Goal: Information Seeking & Learning: Check status

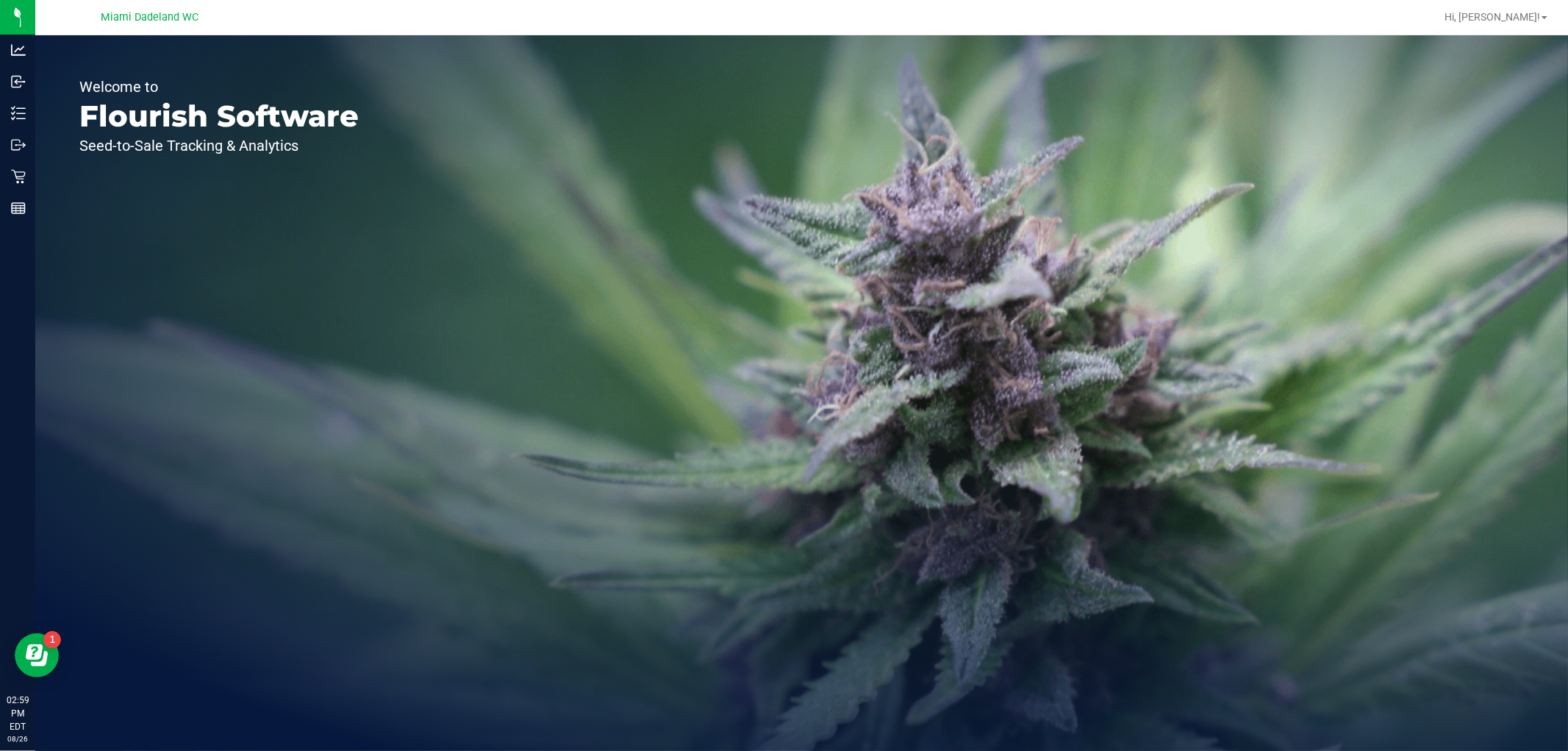
click at [12, 187] on div "Retail" at bounding box center [19, 176] width 31 height 30
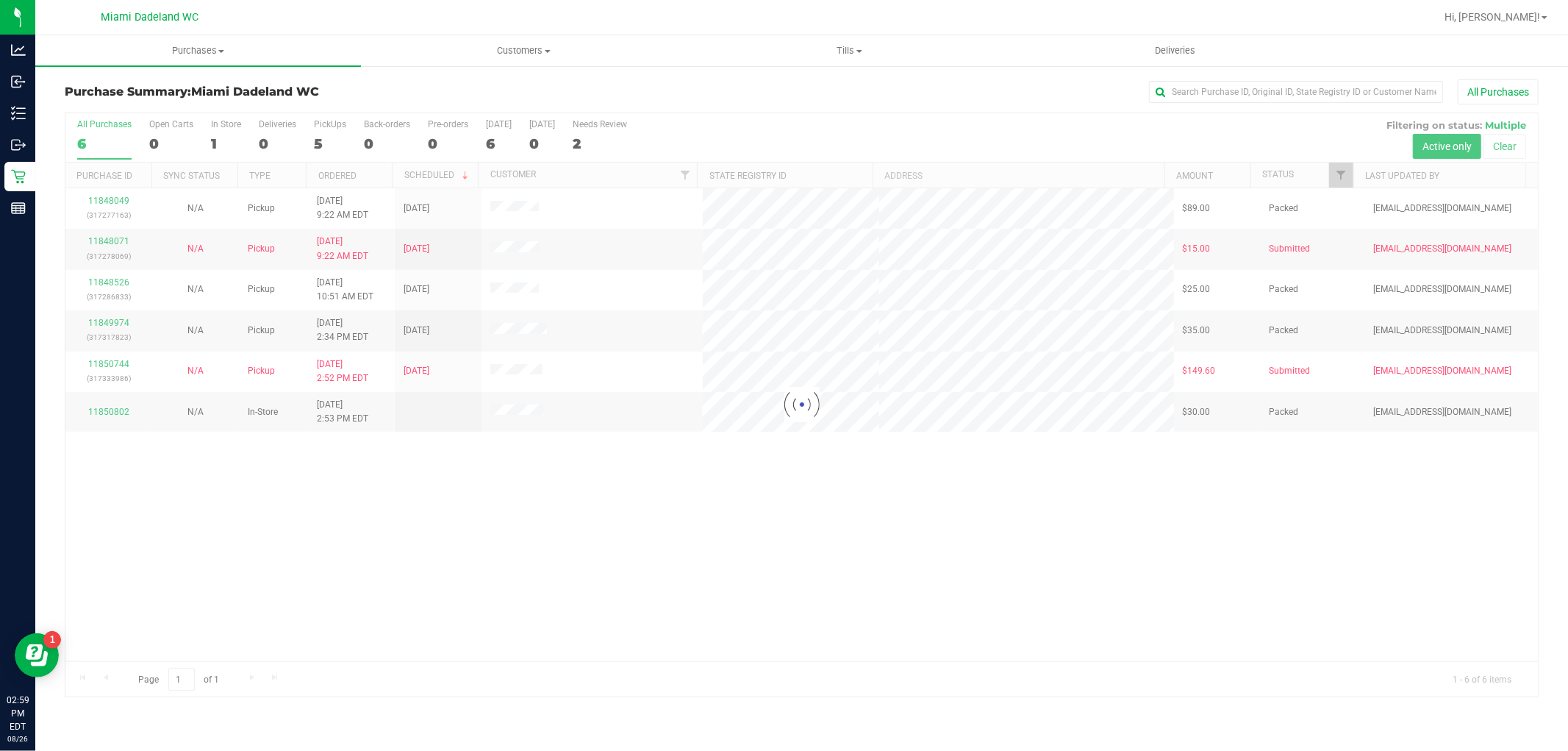
click at [497, 547] on div at bounding box center [801, 404] width 1472 height 583
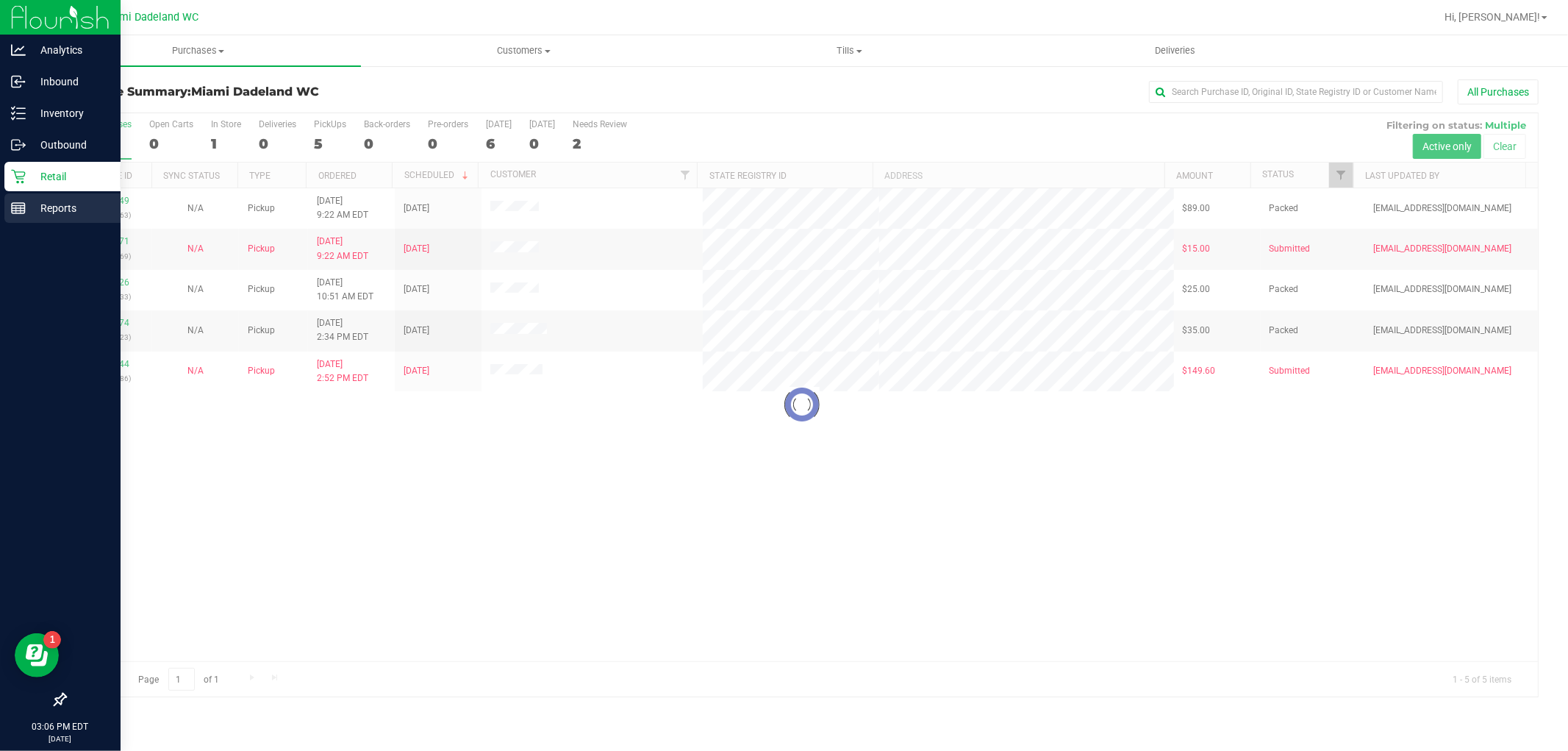
click at [83, 202] on p "Reports" at bounding box center [70, 208] width 88 height 18
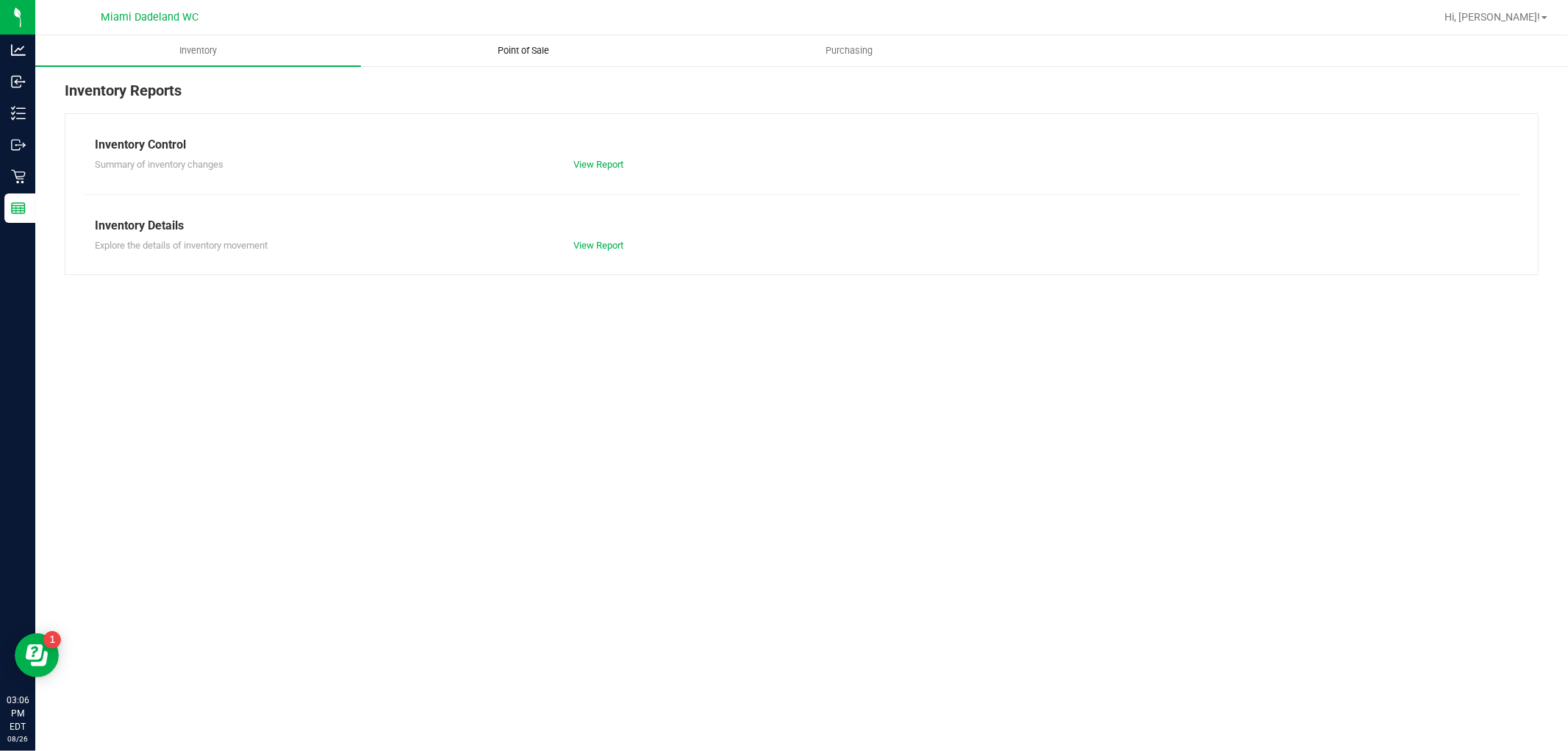
click at [509, 50] on span "Point of Sale" at bounding box center [524, 51] width 91 height 13
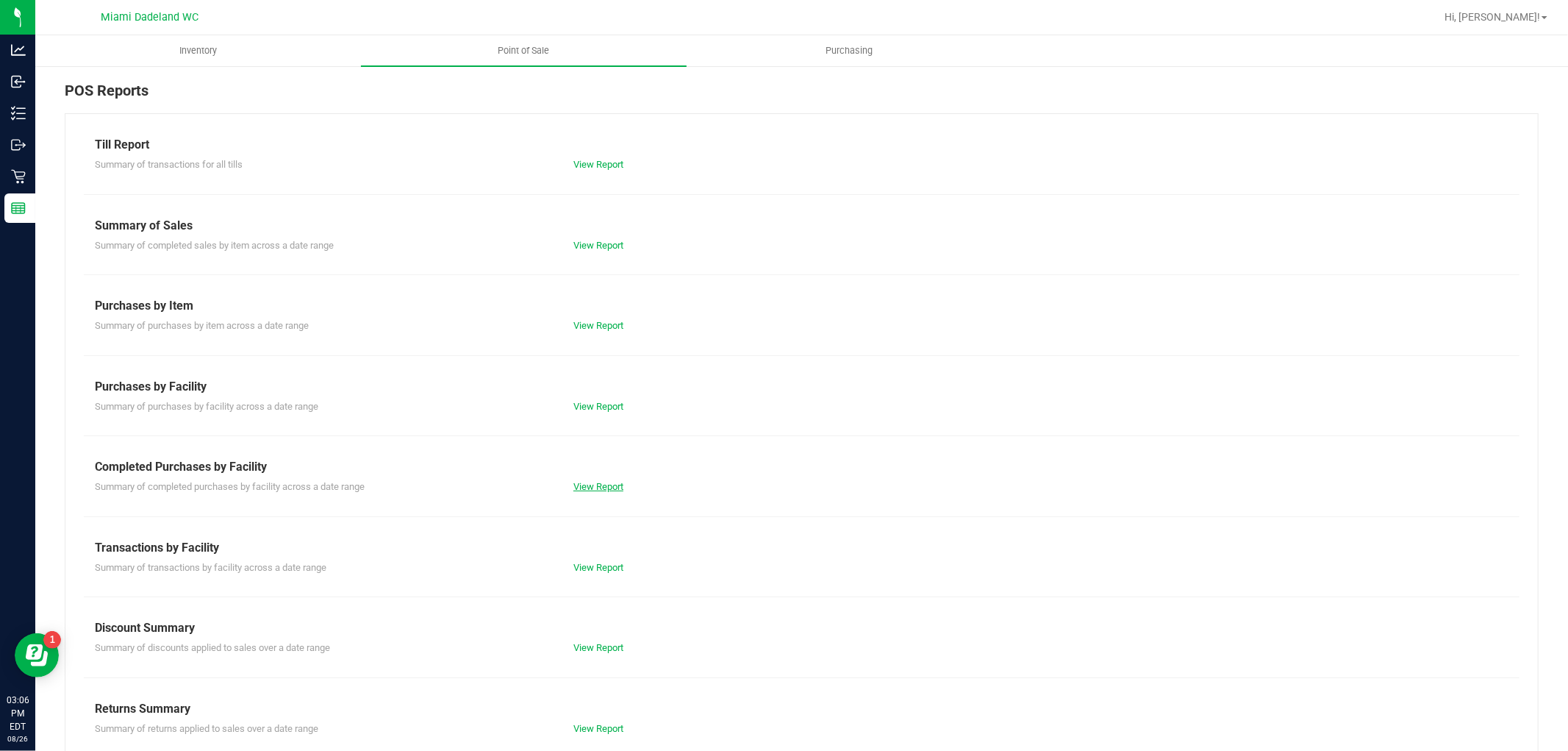
click at [605, 490] on link "View Report" at bounding box center [599, 486] width 50 height 11
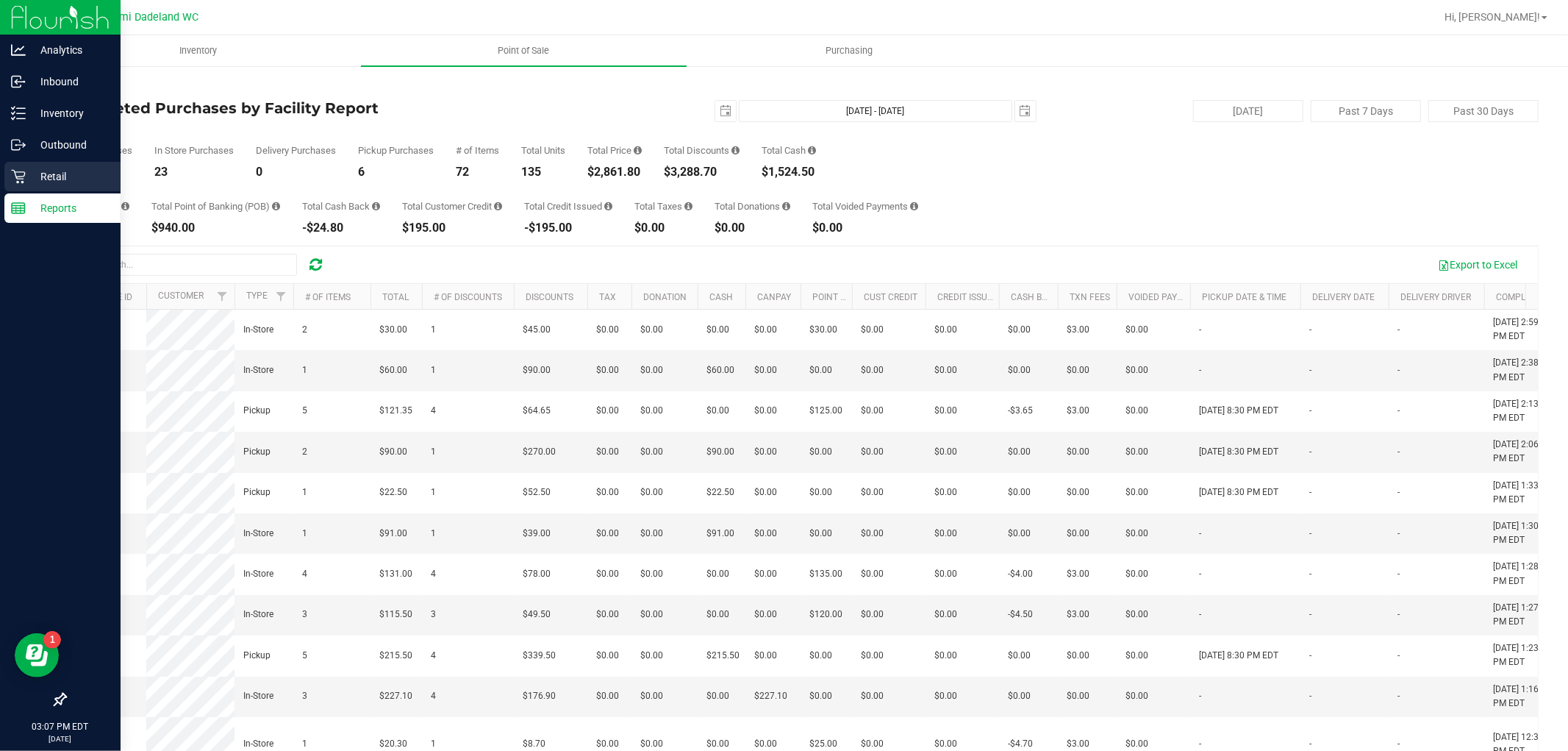
click at [47, 186] on div "Retail" at bounding box center [62, 176] width 117 height 30
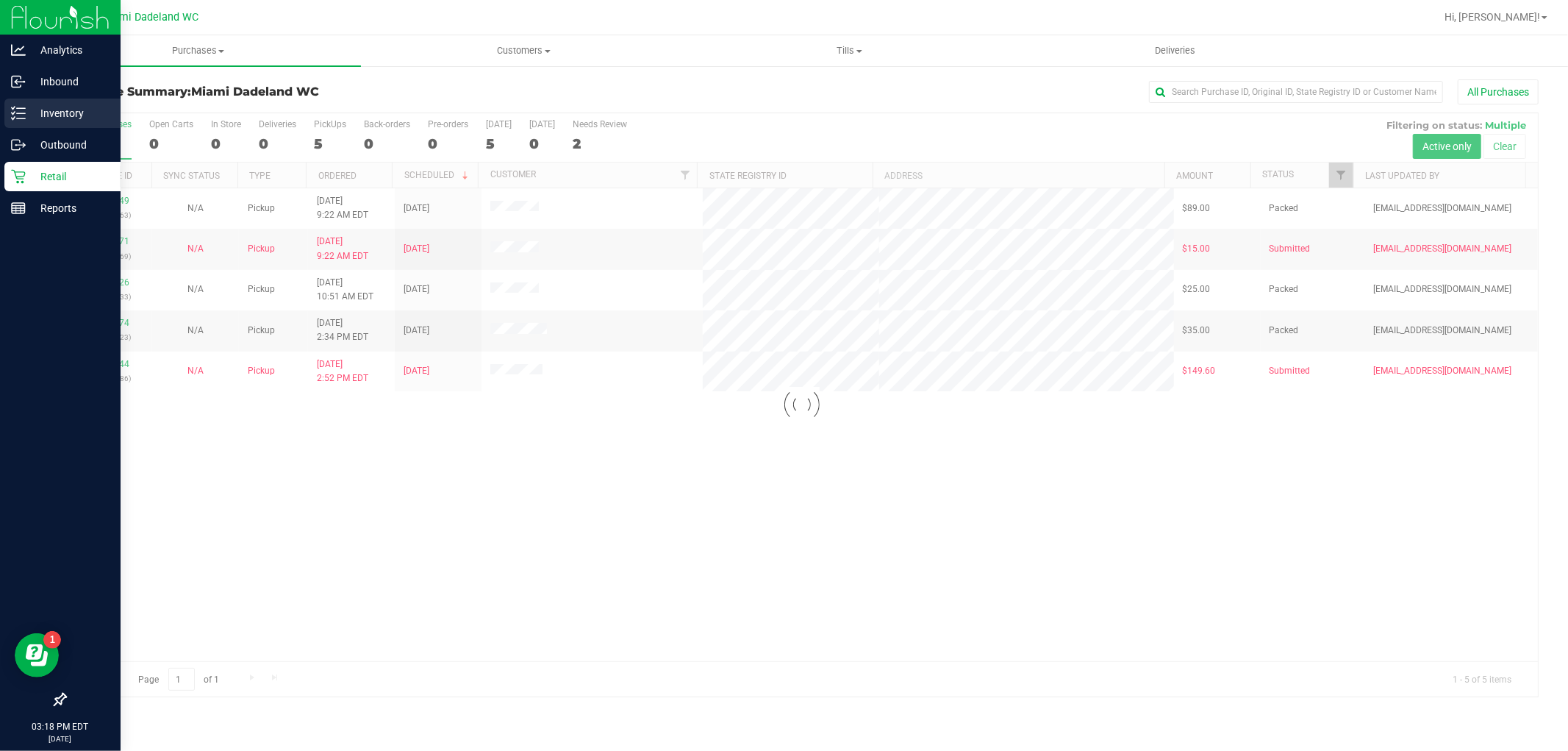
click at [31, 124] on div "Inventory" at bounding box center [62, 113] width 117 height 30
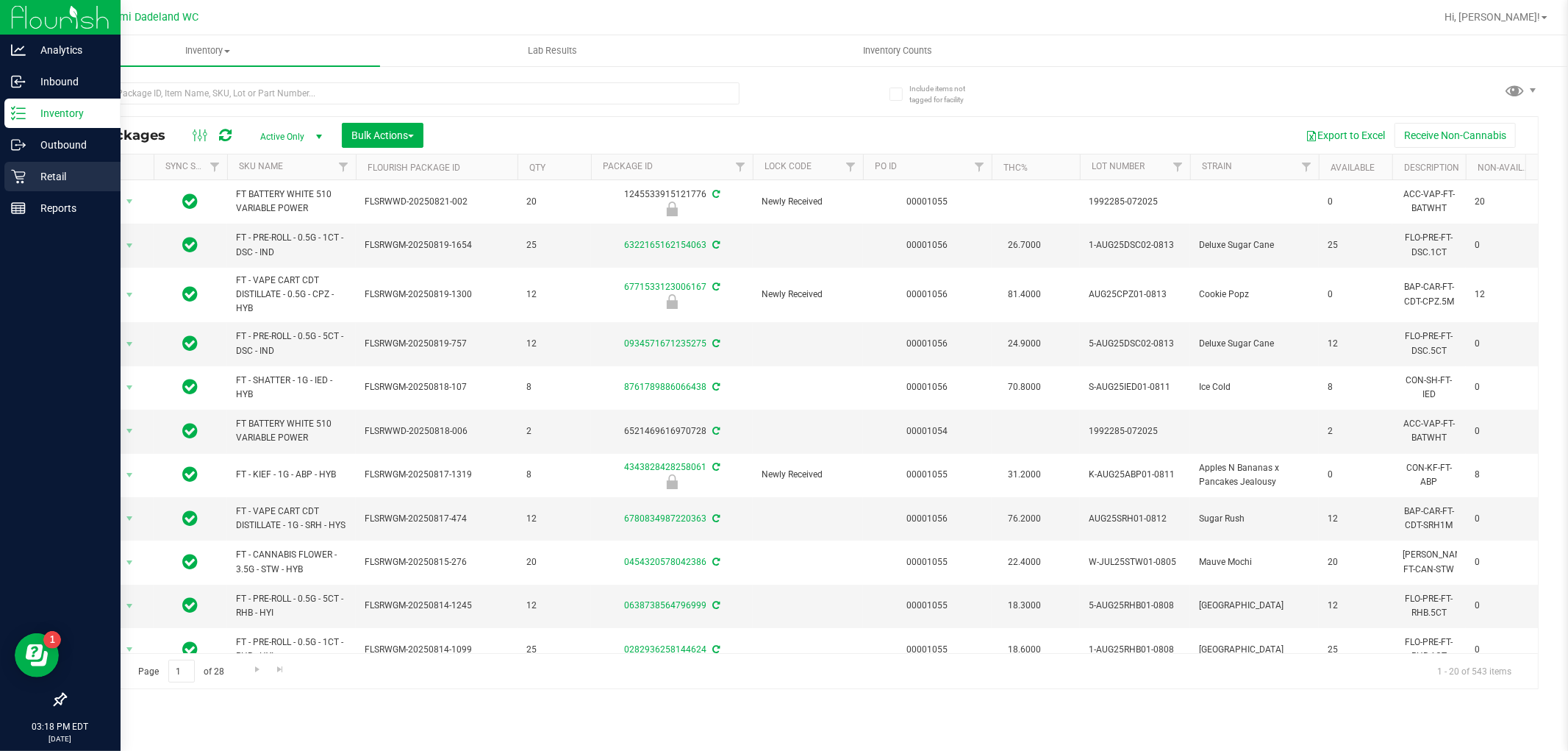
click at [33, 170] on p "Retail" at bounding box center [70, 177] width 88 height 18
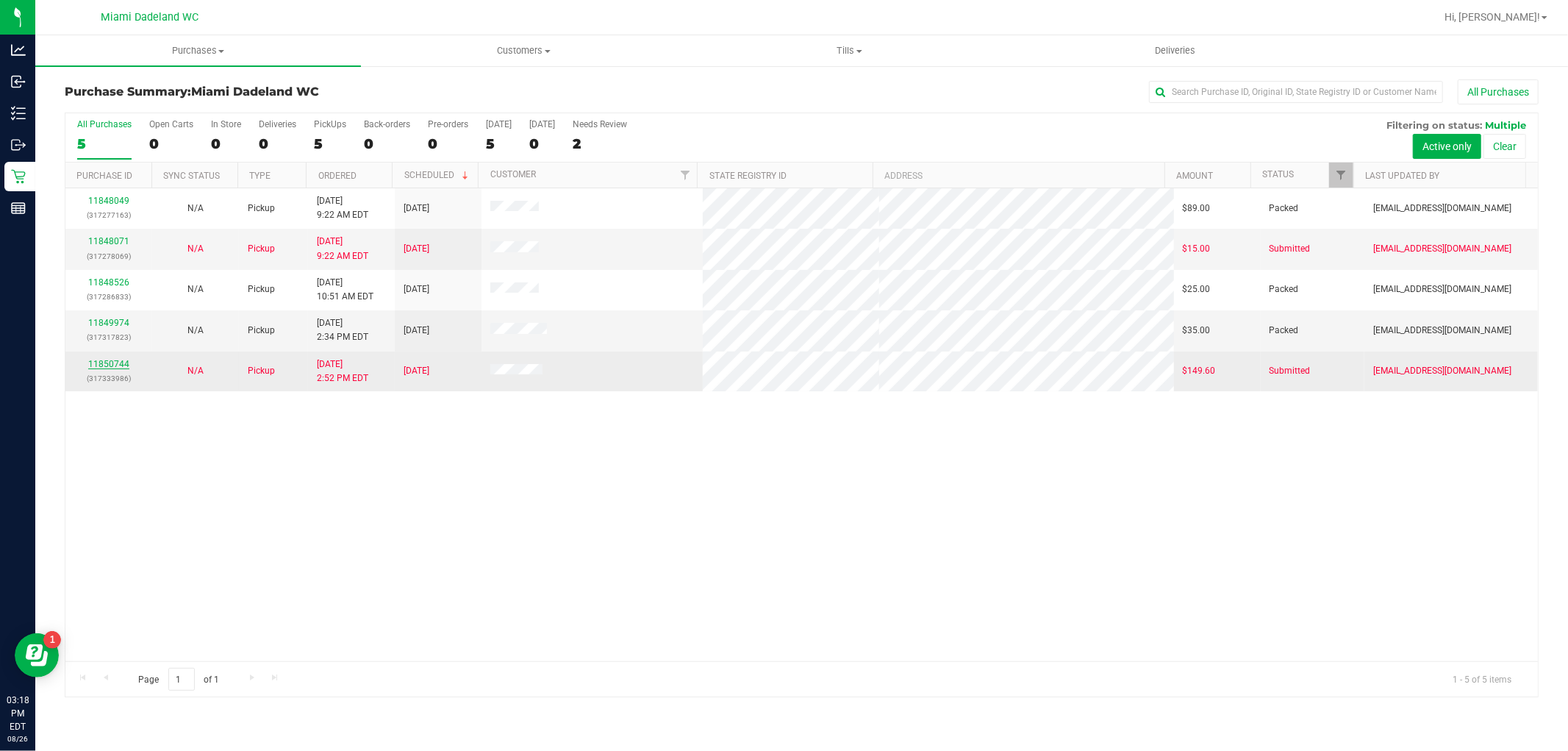
click at [113, 368] on link "11850744" at bounding box center [108, 363] width 41 height 10
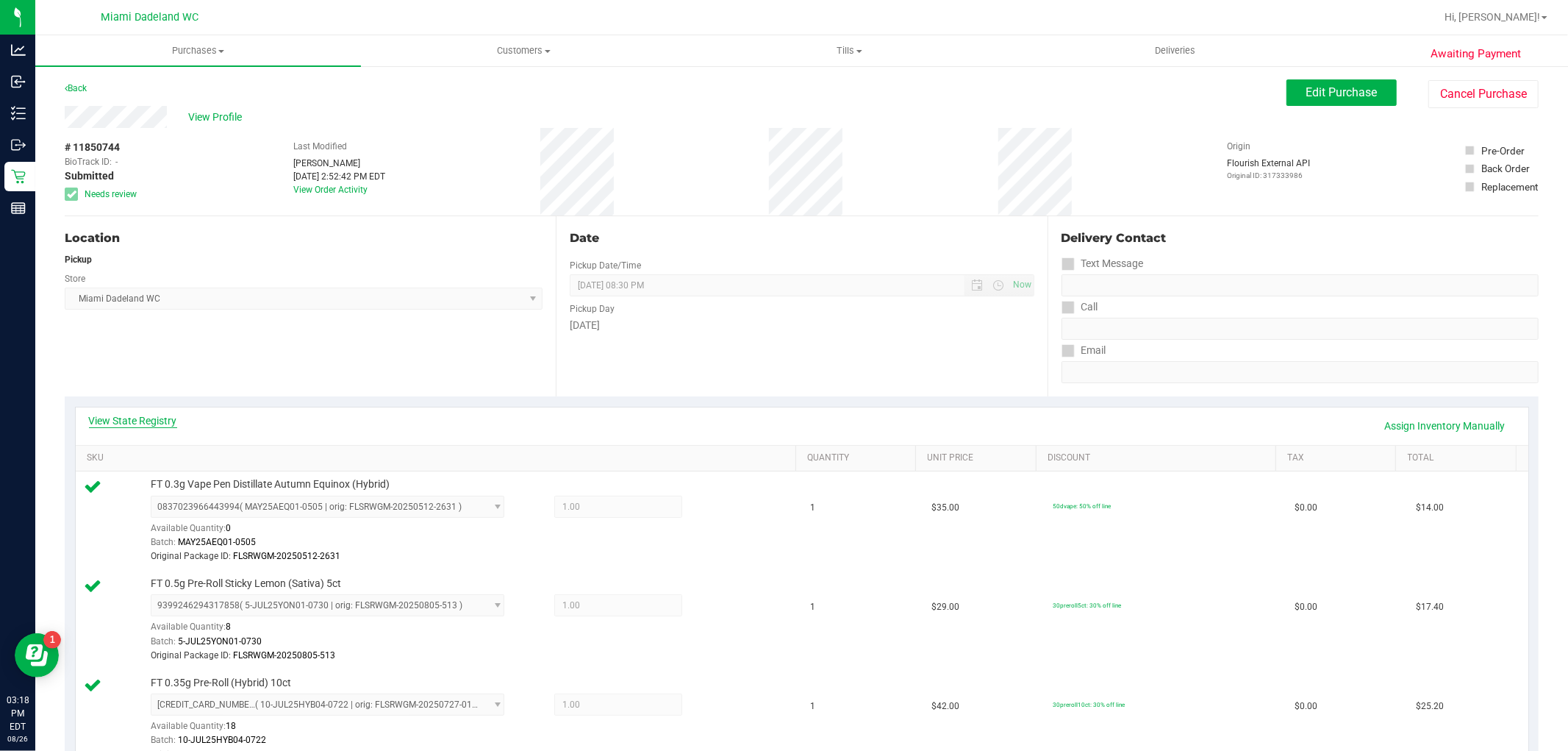
click at [149, 422] on link "View State Registry" at bounding box center [133, 421] width 88 height 14
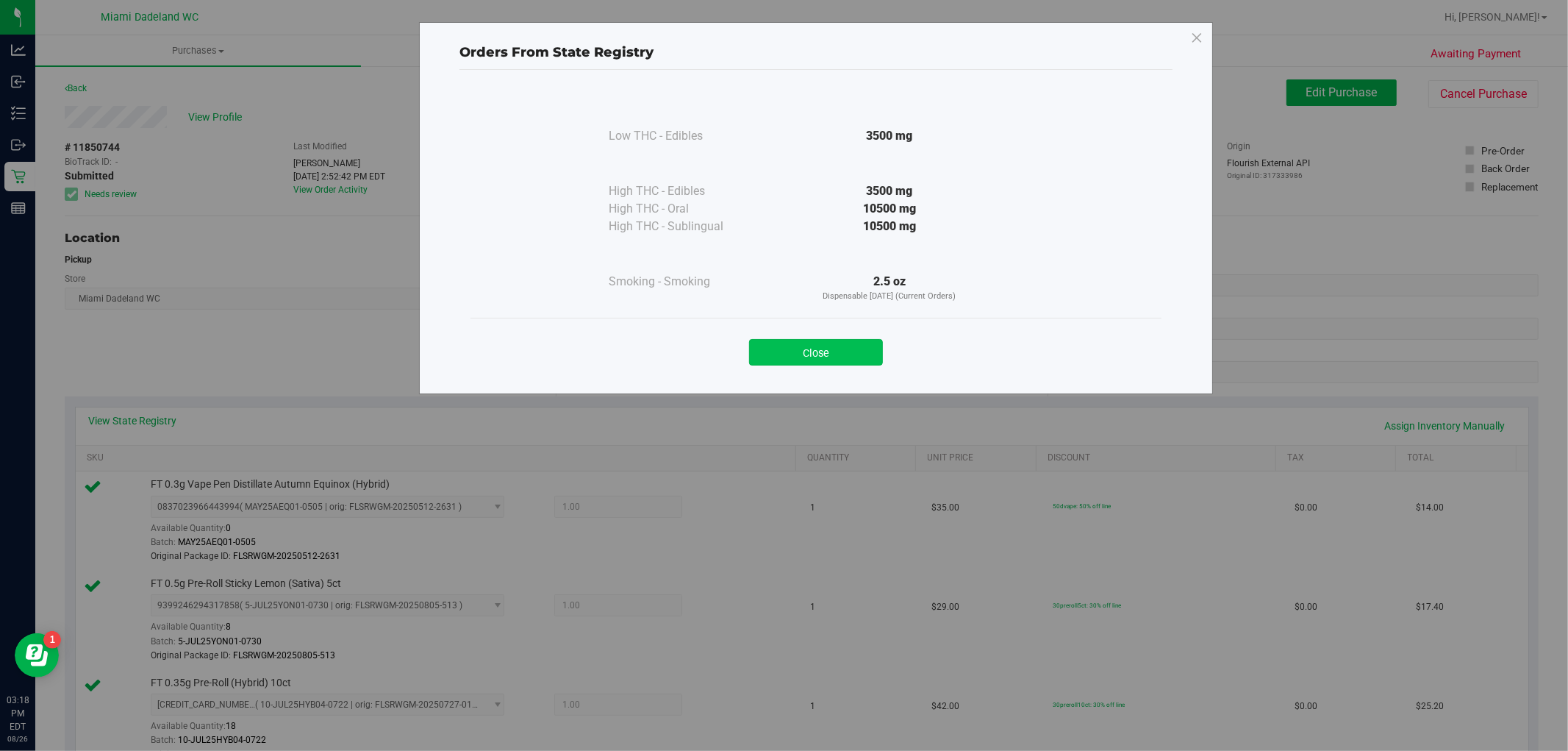
click at [799, 351] on button "Close" at bounding box center [816, 352] width 134 height 27
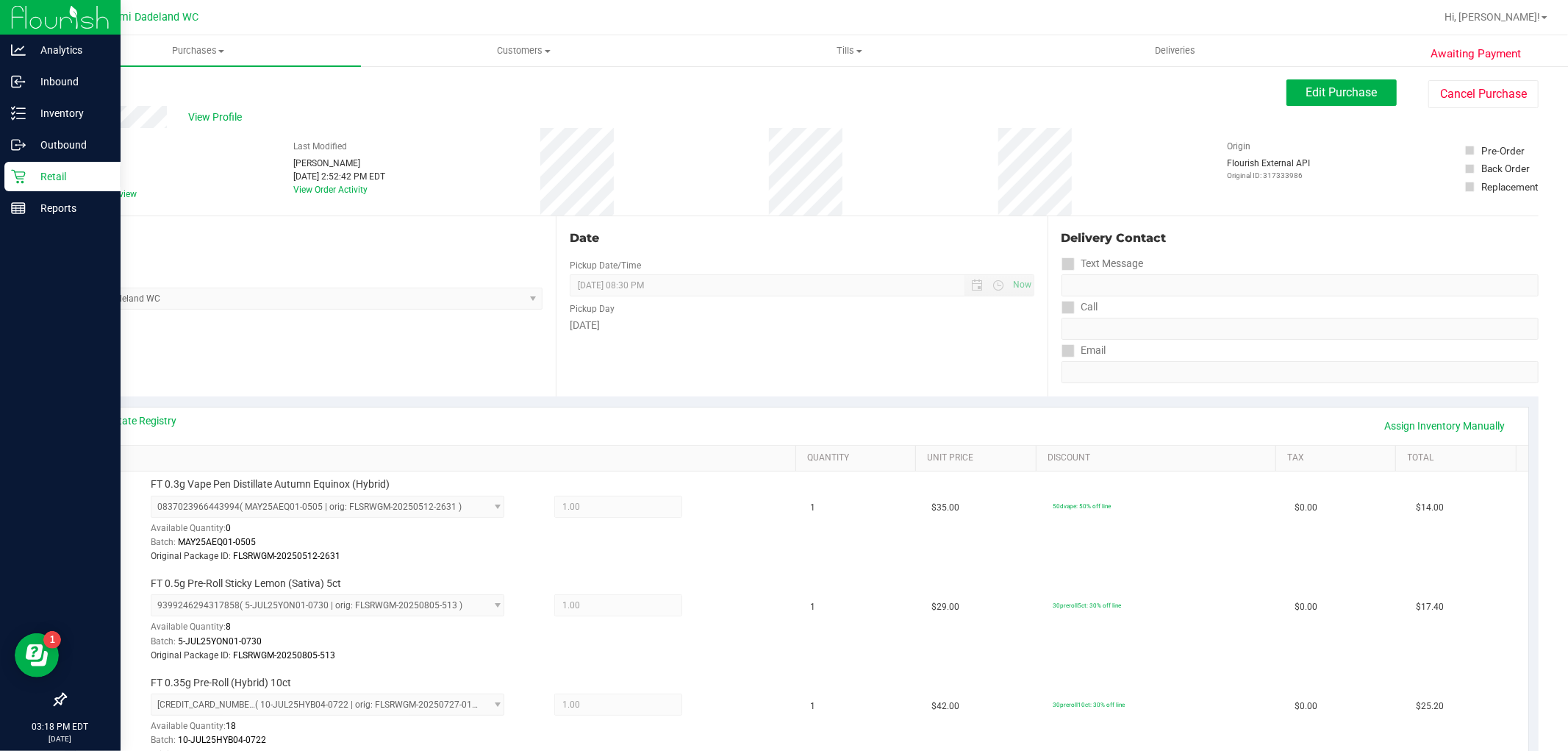
click at [6, 174] on div "Retail" at bounding box center [62, 176] width 117 height 30
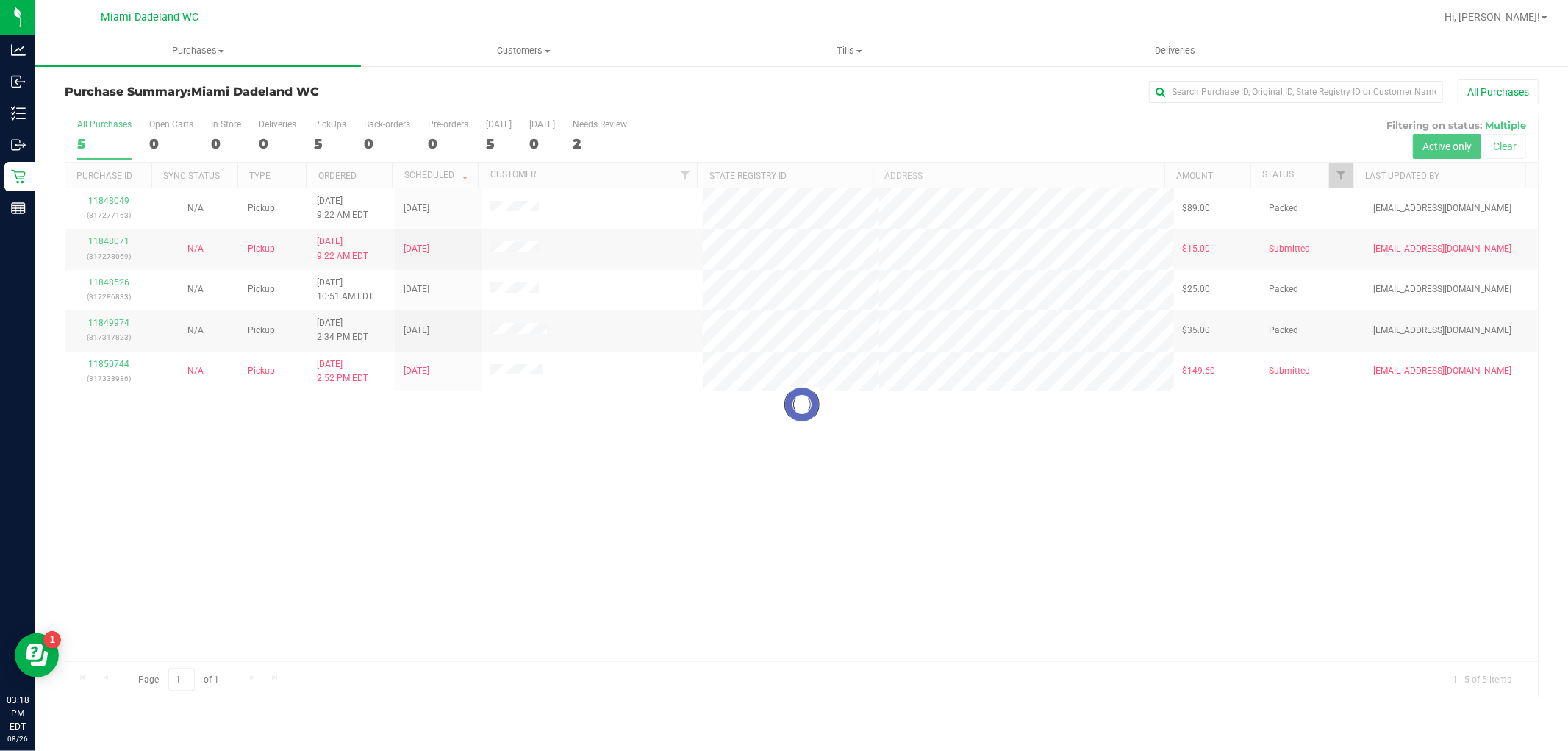
click at [523, 542] on div at bounding box center [801, 404] width 1472 height 583
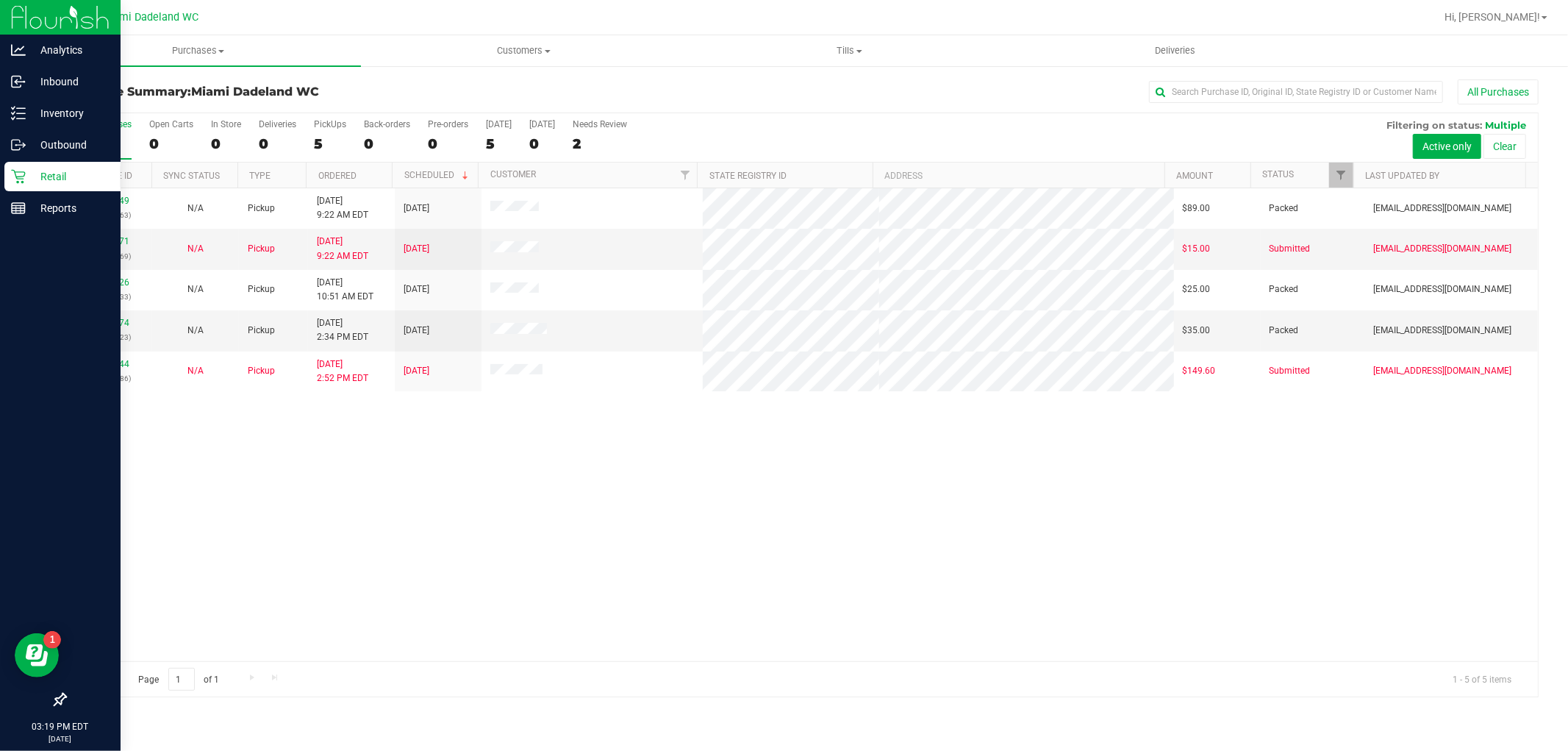
click at [39, 187] on div "Retail" at bounding box center [62, 176] width 117 height 30
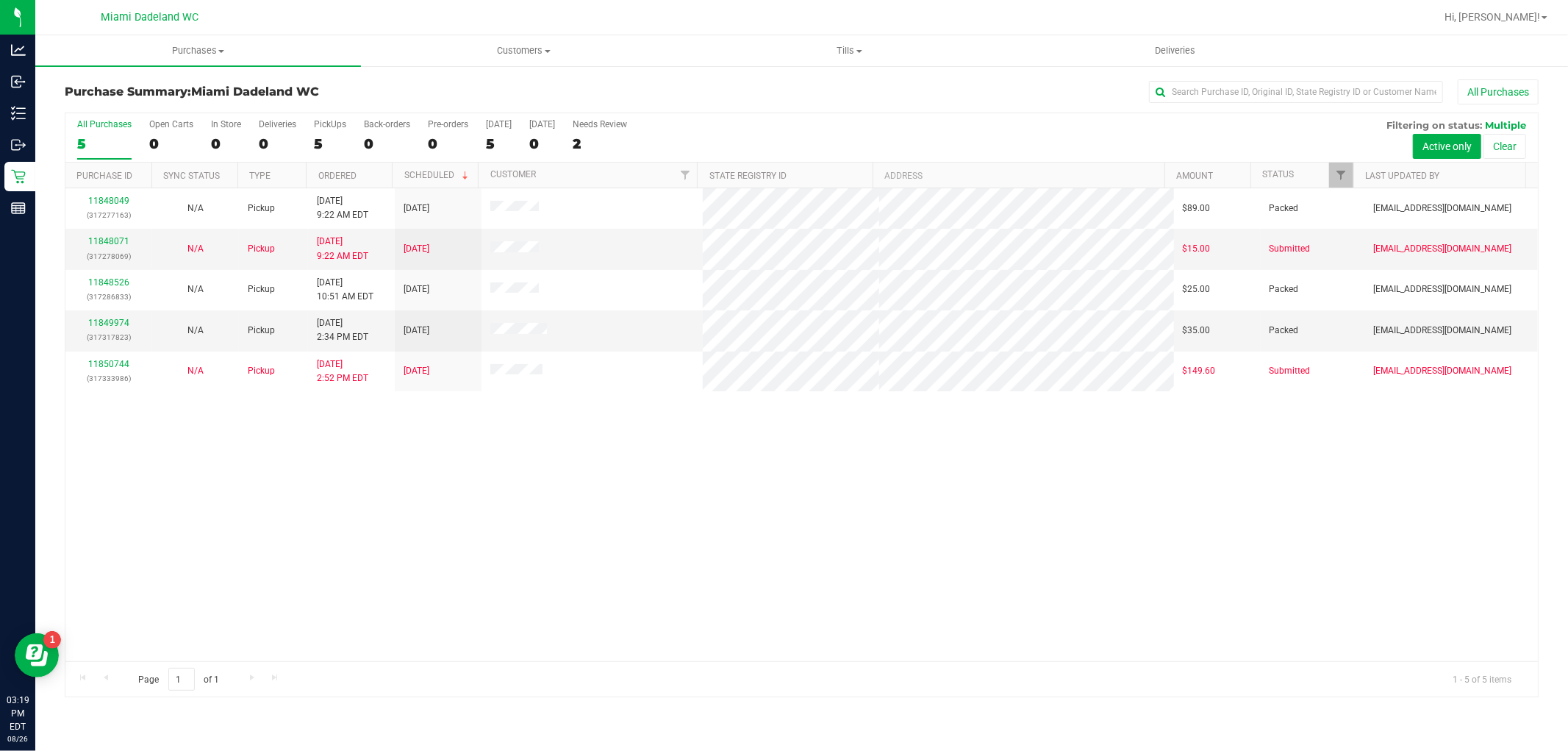
click at [963, 520] on div "11848049 (317277163) N/A Pickup 8/26/2025 9:22 AM EDT 8/26/2025 $89.00 Packed j…" at bounding box center [801, 425] width 1472 height 473
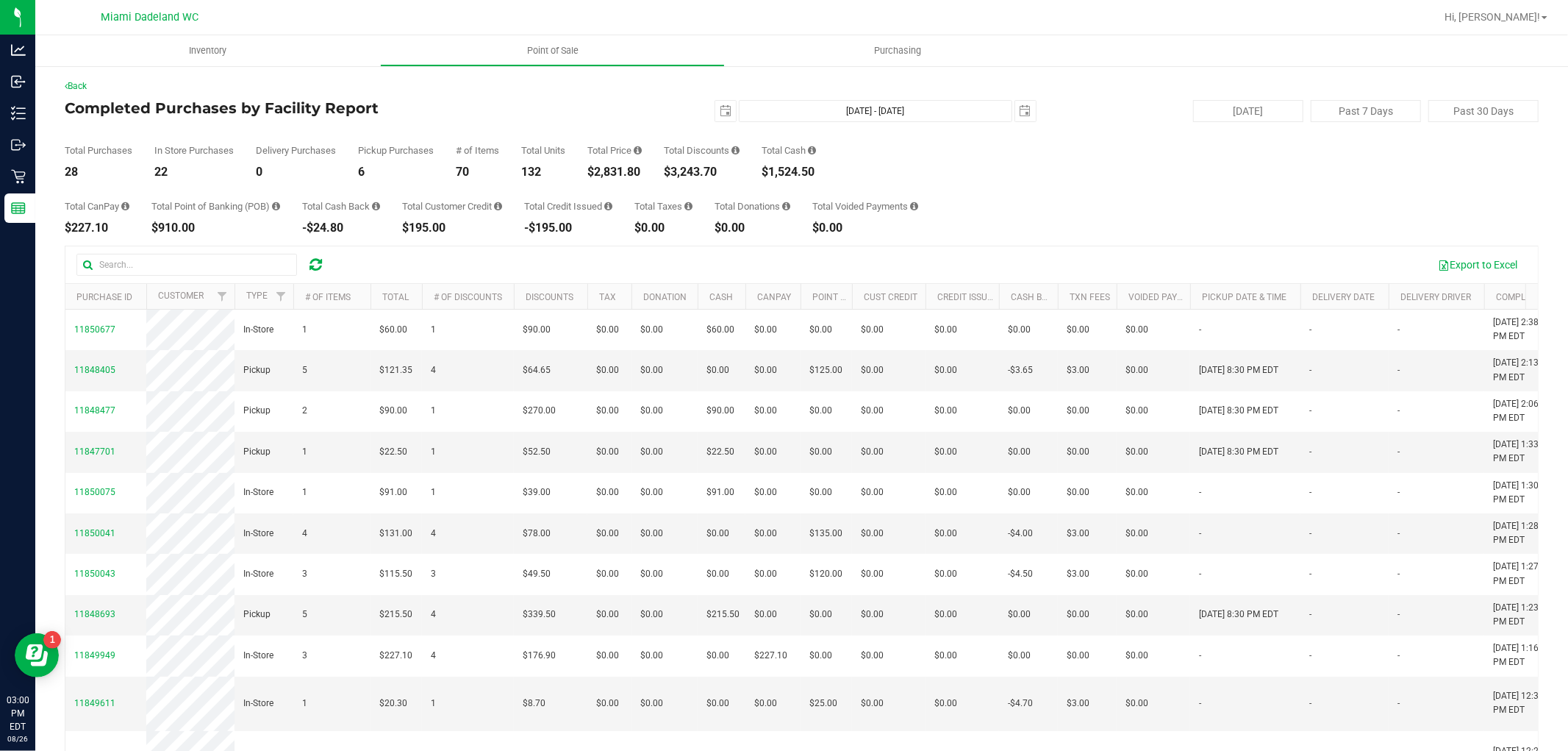
click at [633, 168] on div "$2,831.80" at bounding box center [615, 172] width 55 height 12
copy div "2,831.80"
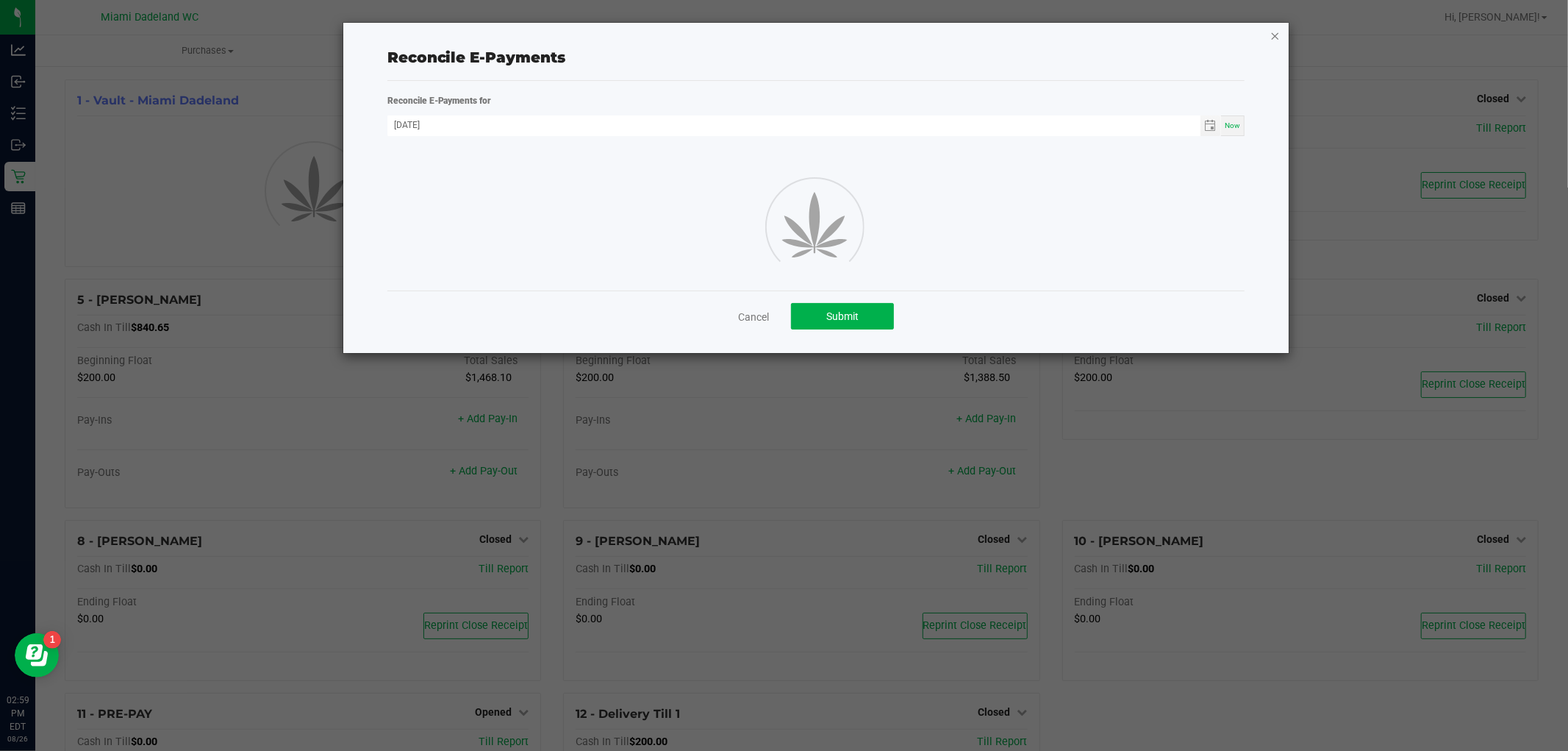
click at [1272, 30] on icon "button" at bounding box center [1275, 35] width 10 height 18
